Goal: Information Seeking & Learning: Find contact information

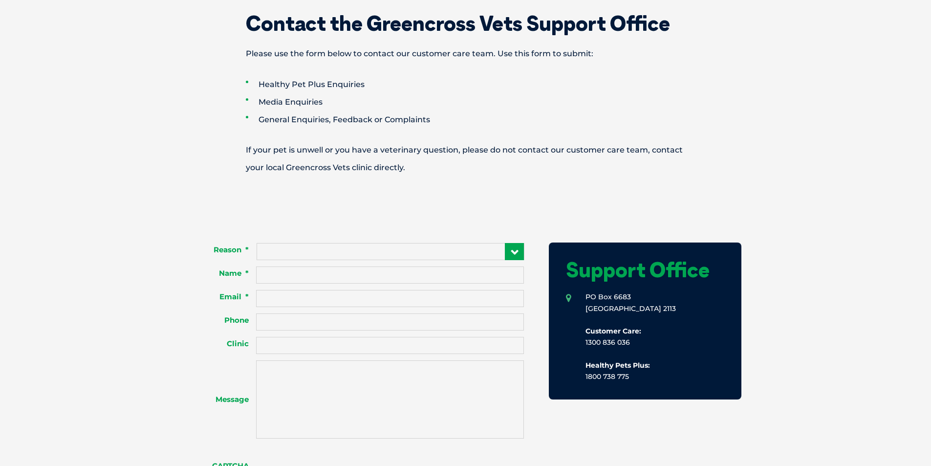
scroll to position [635, 0]
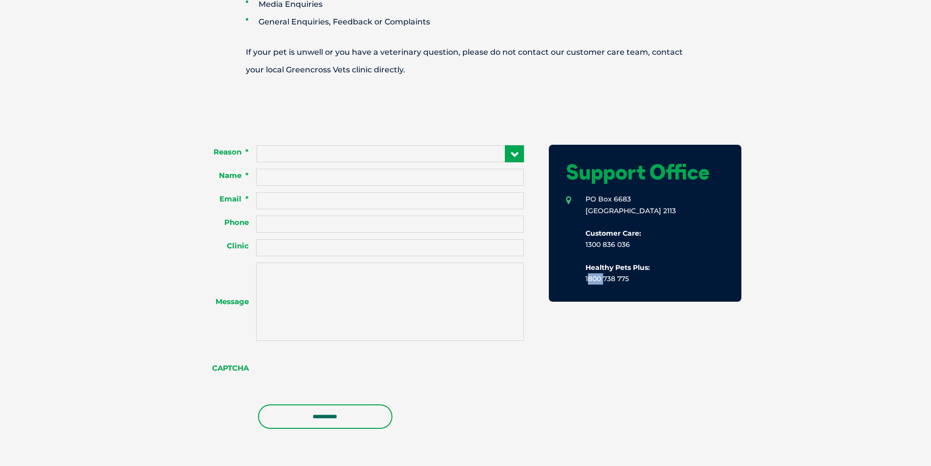
drag, startPoint x: 584, startPoint y: 279, endPoint x: 600, endPoint y: 279, distance: 16.1
click at [600, 279] on li "[STREET_ADDRESS] Customer Care: 1300 836 036 Healthy Pets Plus: 1800 738 775" at bounding box center [645, 239] width 158 height 91
click at [619, 308] on div "Support Office [STREET_ADDRESS] Customer Care: 1300 836 036 Healthy Pets Plus: …" at bounding box center [637, 287] width 210 height 308
drag, startPoint x: 604, startPoint y: 280, endPoint x: 614, endPoint y: 279, distance: 10.3
click at [614, 279] on li "[STREET_ADDRESS] Customer Care: 1300 836 036 Healthy Pets Plus: 1800 738 775" at bounding box center [645, 239] width 158 height 91
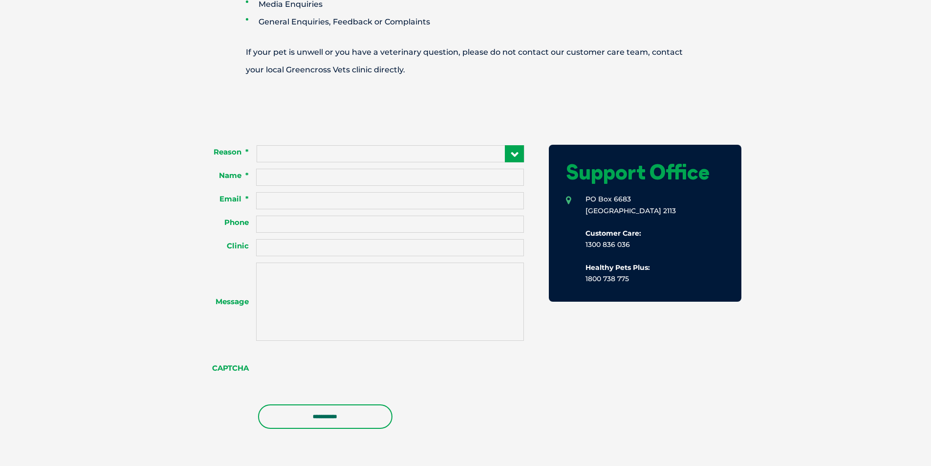
click at [624, 318] on div "Support Office [STREET_ADDRESS] Customer Care: 1300 836 036 Healthy Pets Plus: …" at bounding box center [637, 287] width 210 height 308
drag, startPoint x: 618, startPoint y: 280, endPoint x: 633, endPoint y: 309, distance: 33.2
click at [633, 280] on li "[STREET_ADDRESS] Customer Care: 1300 836 036 Healthy Pets Plus: 1800 738 775" at bounding box center [645, 239] width 158 height 91
click at [633, 322] on div "Support Office [STREET_ADDRESS] Customer Care: 1300 836 036 Healthy Pets Plus: …" at bounding box center [637, 287] width 210 height 308
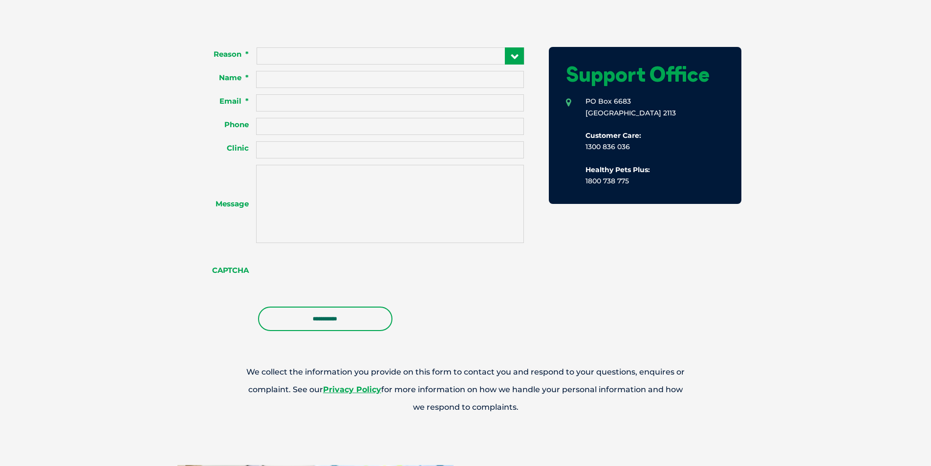
scroll to position [586, 0]
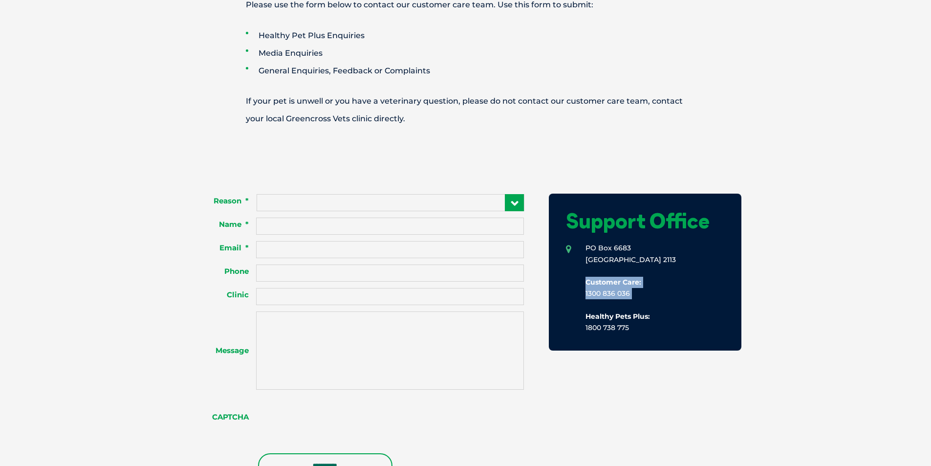
drag, startPoint x: 586, startPoint y: 283, endPoint x: 625, endPoint y: 301, distance: 43.1
click at [625, 301] on li "[STREET_ADDRESS] Customer Care: 1300 836 036 Healthy Pets Plus: 1800 738 775" at bounding box center [645, 287] width 158 height 91
drag, startPoint x: 656, startPoint y: 344, endPoint x: 646, endPoint y: 342, distance: 9.4
click at [656, 343] on div "Support Office [STREET_ADDRESS] Customer Care: 1300 836 036 Healthy Pets Plus: …" at bounding box center [645, 272] width 193 height 157
drag, startPoint x: 588, startPoint y: 313, endPoint x: 680, endPoint y: 330, distance: 93.0
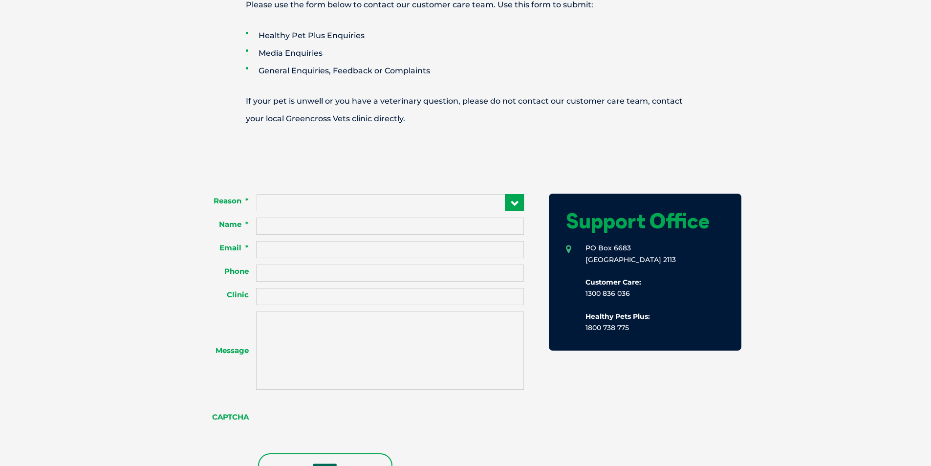
click at [680, 329] on li "[STREET_ADDRESS] Customer Care: 1300 836 036 Healthy Pets Plus: 1800 738 775" at bounding box center [645, 287] width 158 height 91
click at [676, 335] on div "Support Office [STREET_ADDRESS] Customer Care: 1300 836 036 Healthy Pets Plus: …" at bounding box center [645, 272] width 193 height 157
click at [622, 326] on li "[STREET_ADDRESS] Customer Care: 1300 836 036 Healthy Pets Plus: 1800 738 775" at bounding box center [645, 287] width 158 height 91
click at [630, 326] on li "[STREET_ADDRESS] Customer Care: 1300 836 036 Healthy Pets Plus: 1800 738 775" at bounding box center [645, 287] width 158 height 91
click at [612, 309] on li "[STREET_ADDRESS] Customer Care: 1300 836 036 Healthy Pets Plus: 1800 738 775" at bounding box center [645, 287] width 158 height 91
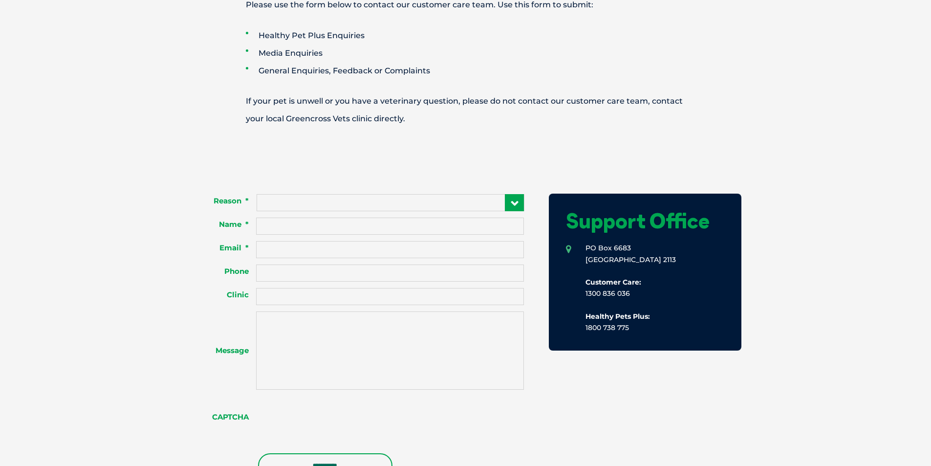
drag, startPoint x: 583, startPoint y: 279, endPoint x: 634, endPoint y: 301, distance: 55.6
click at [636, 298] on li "[STREET_ADDRESS] Customer Care: 1300 836 036 Healthy Pets Plus: 1800 738 775" at bounding box center [645, 287] width 158 height 91
click at [634, 301] on li "[STREET_ADDRESS] Customer Care: 1300 836 036 Healthy Pets Plus: 1800 738 775" at bounding box center [645, 287] width 158 height 91
drag, startPoint x: 586, startPoint y: 296, endPoint x: 631, endPoint y: 298, distance: 45.5
click at [631, 298] on li "[STREET_ADDRESS] Customer Care: 1300 836 036 Healthy Pets Plus: 1800 738 775" at bounding box center [645, 287] width 158 height 91
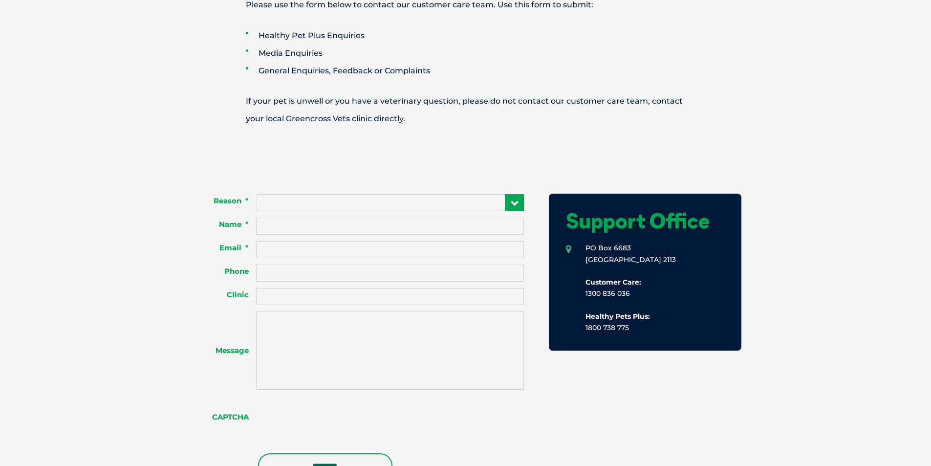
click at [630, 296] on li "[STREET_ADDRESS] Customer Care: 1300 836 036 Healthy Pets Plus: 1800 738 775" at bounding box center [645, 287] width 158 height 91
click at [589, 296] on li "[STREET_ADDRESS] Customer Care: 1300 836 036 Healthy Pets Plus: 1800 738 775" at bounding box center [645, 287] width 158 height 91
click at [583, 293] on li "[STREET_ADDRESS] Customer Care: 1300 836 036 Healthy Pets Plus: 1800 738 775" at bounding box center [645, 287] width 158 height 91
click at [588, 292] on li "[STREET_ADDRESS] Customer Care: 1300 836 036 Healthy Pets Plus: 1800 738 775" at bounding box center [645, 287] width 158 height 91
click at [598, 285] on b "Customer Care:" at bounding box center [613, 282] width 56 height 9
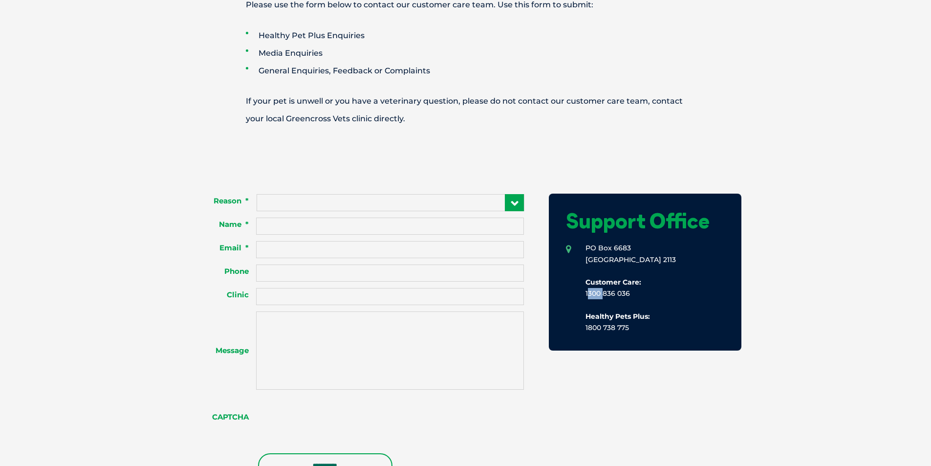
drag, startPoint x: 586, startPoint y: 292, endPoint x: 600, endPoint y: 293, distance: 13.7
click at [600, 293] on li "[STREET_ADDRESS] Customer Care: 1300 836 036 Healthy Pets Plus: 1800 738 775" at bounding box center [645, 287] width 158 height 91
click at [608, 299] on li "[STREET_ADDRESS] Customer Care: 1300 836 036 Healthy Pets Plus: 1800 738 775" at bounding box center [645, 287] width 158 height 91
drag, startPoint x: 603, startPoint y: 293, endPoint x: 614, endPoint y: 292, distance: 11.2
click at [614, 292] on li "[STREET_ADDRESS] Customer Care: 1300 836 036 Healthy Pets Plus: 1800 738 775" at bounding box center [645, 287] width 158 height 91
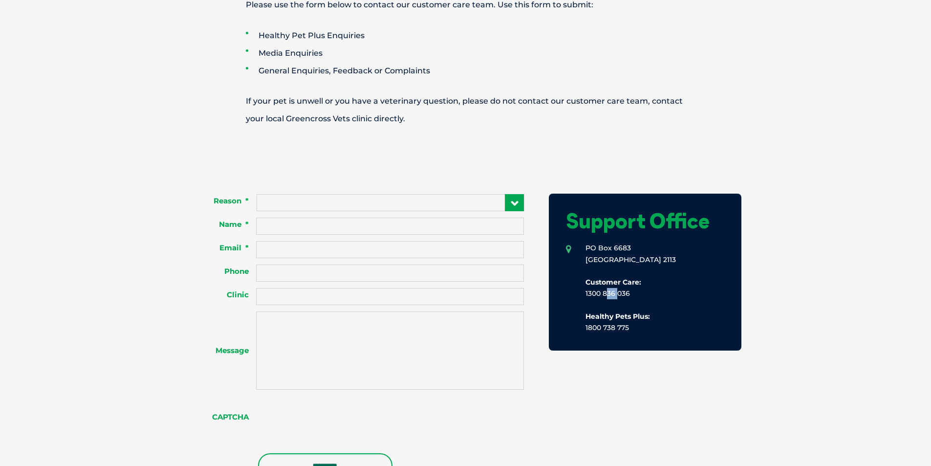
click at [621, 301] on li "[STREET_ADDRESS] Customer Care: 1300 836 036 Healthy Pets Plus: 1800 738 775" at bounding box center [645, 287] width 158 height 91
drag, startPoint x: 617, startPoint y: 293, endPoint x: 636, endPoint y: 297, distance: 19.5
click at [634, 292] on li "[STREET_ADDRESS] Customer Care: 1300 836 036 Healthy Pets Plus: 1800 738 775" at bounding box center [645, 287] width 158 height 91
click at [636, 297] on li "[STREET_ADDRESS] Customer Care: 1300 836 036 Healthy Pets Plus: 1800 738 775" at bounding box center [645, 287] width 158 height 91
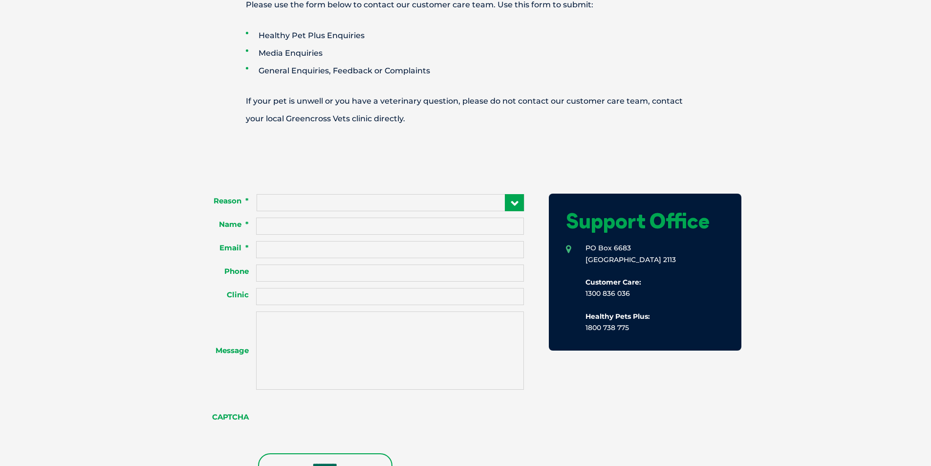
click at [645, 309] on li "[STREET_ADDRESS] Customer Care: 1300 836 036 Healthy Pets Plus: 1800 738 775" at bounding box center [645, 287] width 158 height 91
drag, startPoint x: 585, startPoint y: 317, endPoint x: 645, endPoint y: 337, distance: 63.0
click at [643, 335] on div "Support Office [STREET_ADDRESS] Customer Care: 1300 836 036 Healthy Pets Plus: …" at bounding box center [645, 272] width 193 height 157
click at [648, 343] on div "Support Office [STREET_ADDRESS] Customer Care: 1300 836 036 Healthy Pets Plus: …" at bounding box center [645, 272] width 193 height 157
